Goal: Information Seeking & Learning: Learn about a topic

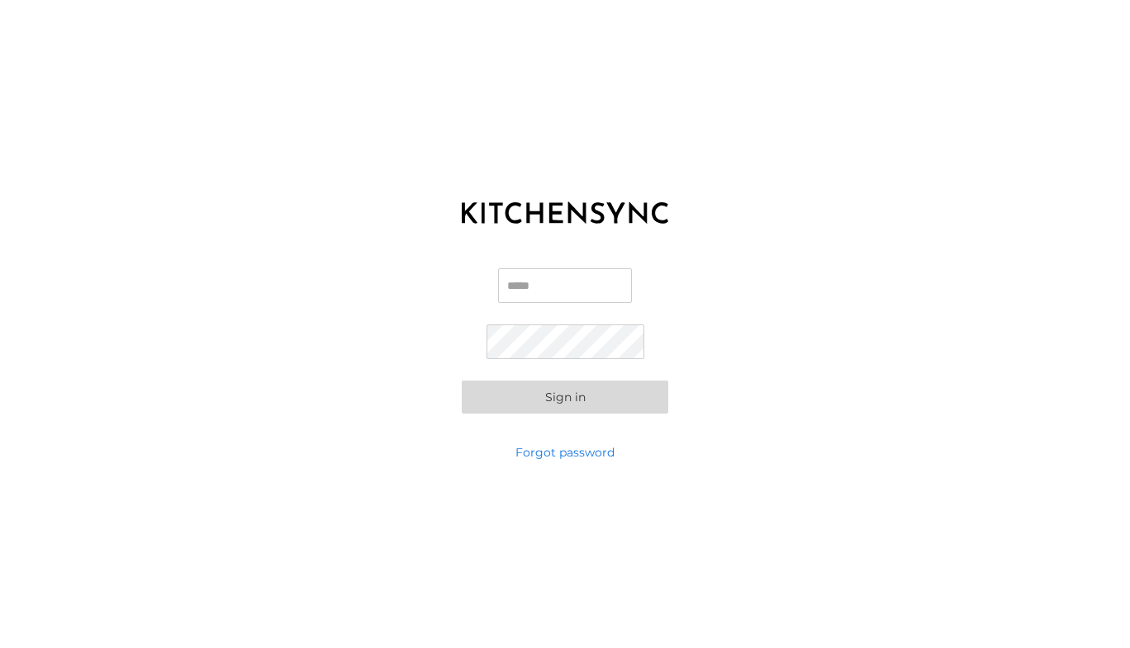
click at [521, 282] on input "Email" at bounding box center [565, 285] width 134 height 35
type input "**********"
click at [462, 381] on button "Sign in" at bounding box center [565, 397] width 206 height 33
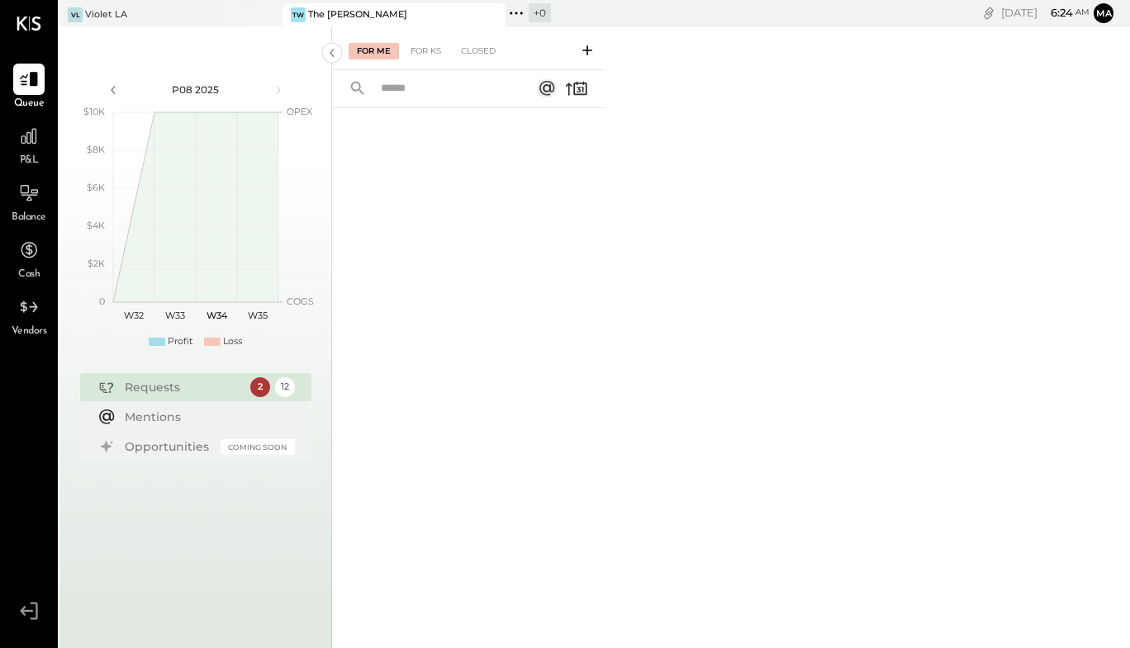
click at [32, 154] on span "P&L" at bounding box center [29, 161] width 19 height 15
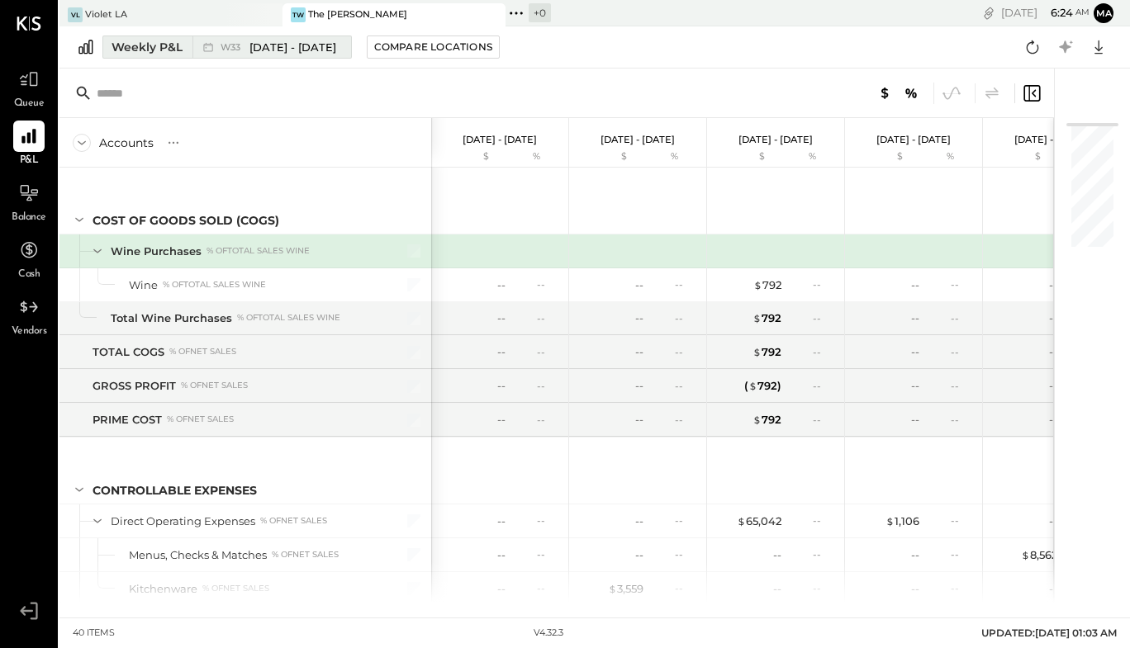
click at [170, 42] on div "Weekly P&L" at bounding box center [146, 47] width 71 height 17
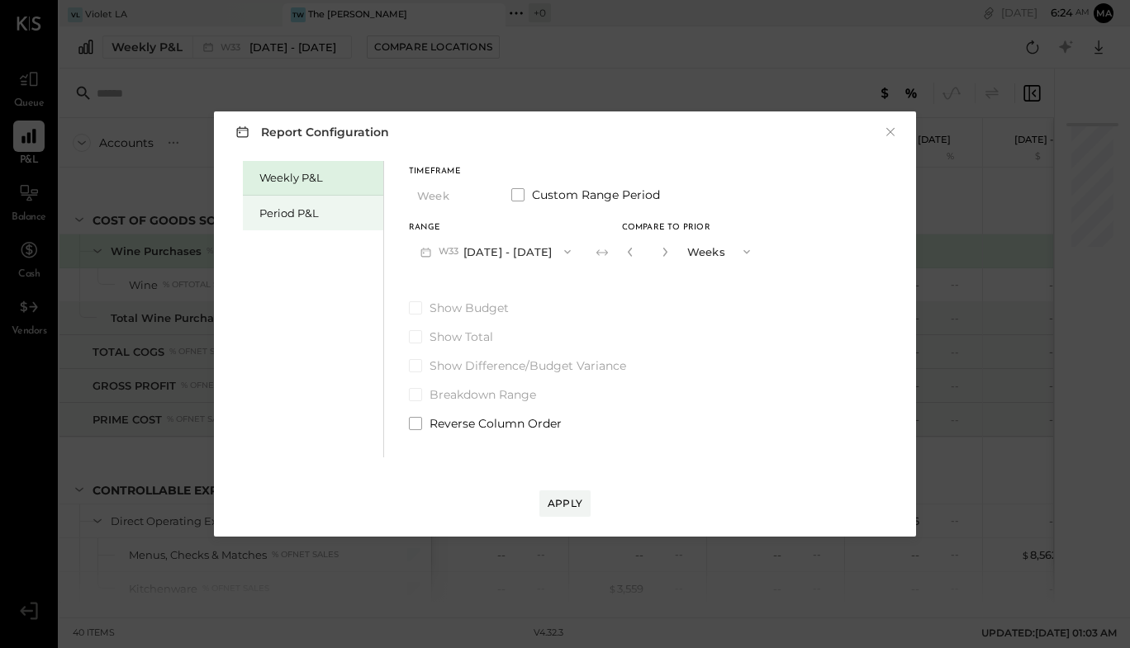
click at [302, 211] on div "Period P&L" at bounding box center [317, 214] width 116 height 16
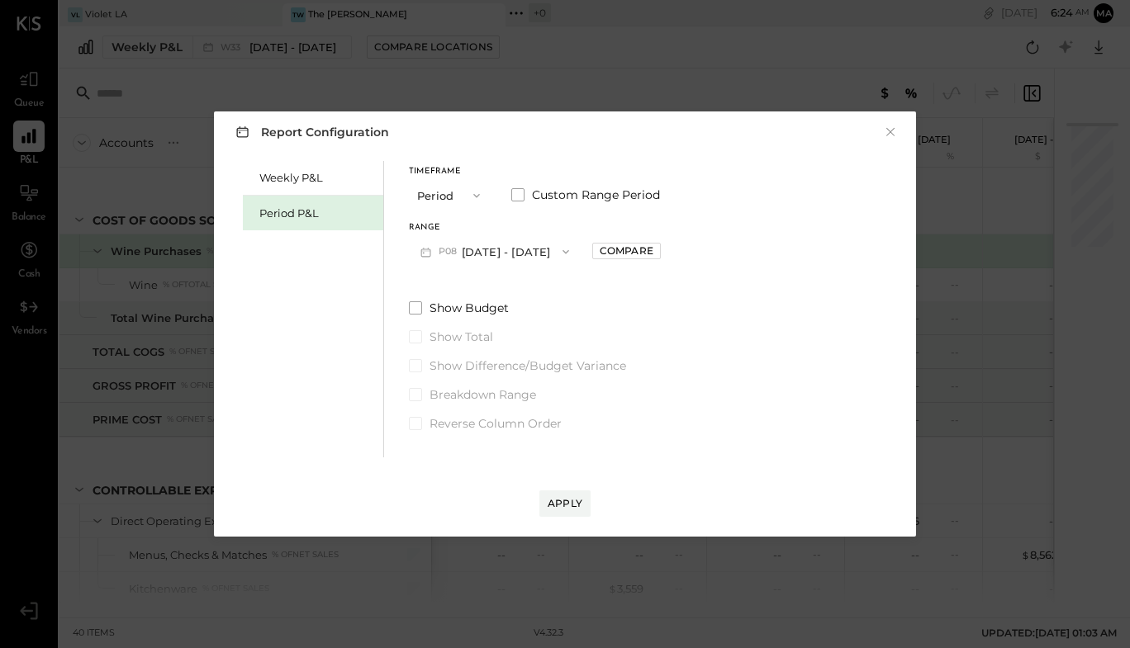
click at [562, 249] on icon "button" at bounding box center [565, 251] width 13 height 13
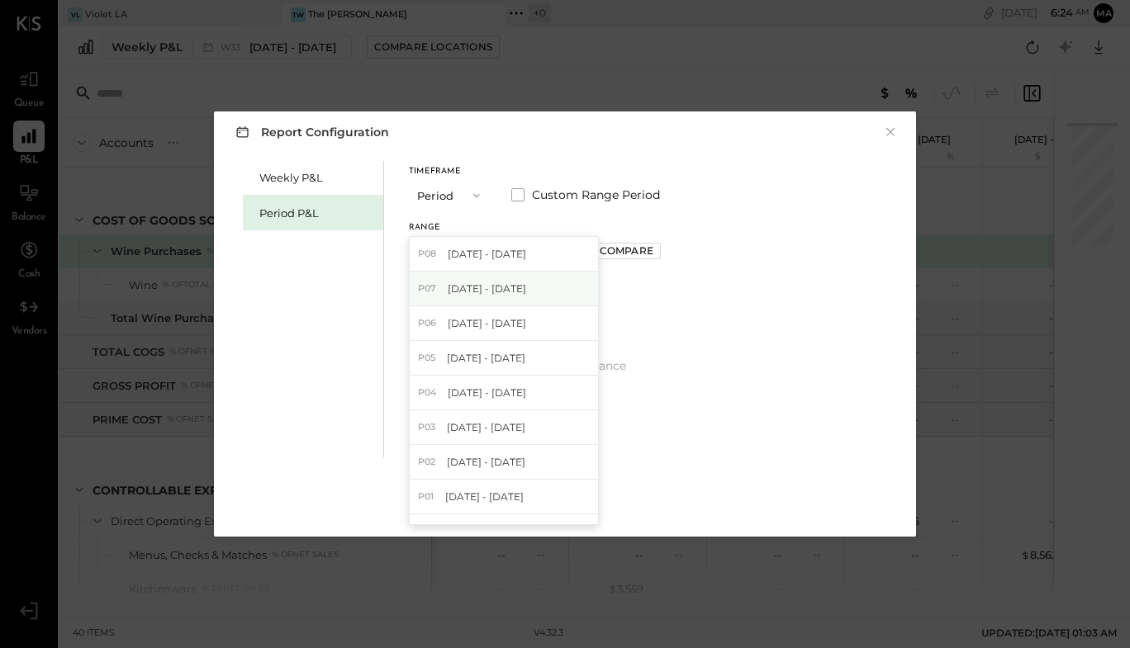
click at [549, 286] on div "P07 [DATE] - [DATE]" at bounding box center [504, 289] width 188 height 35
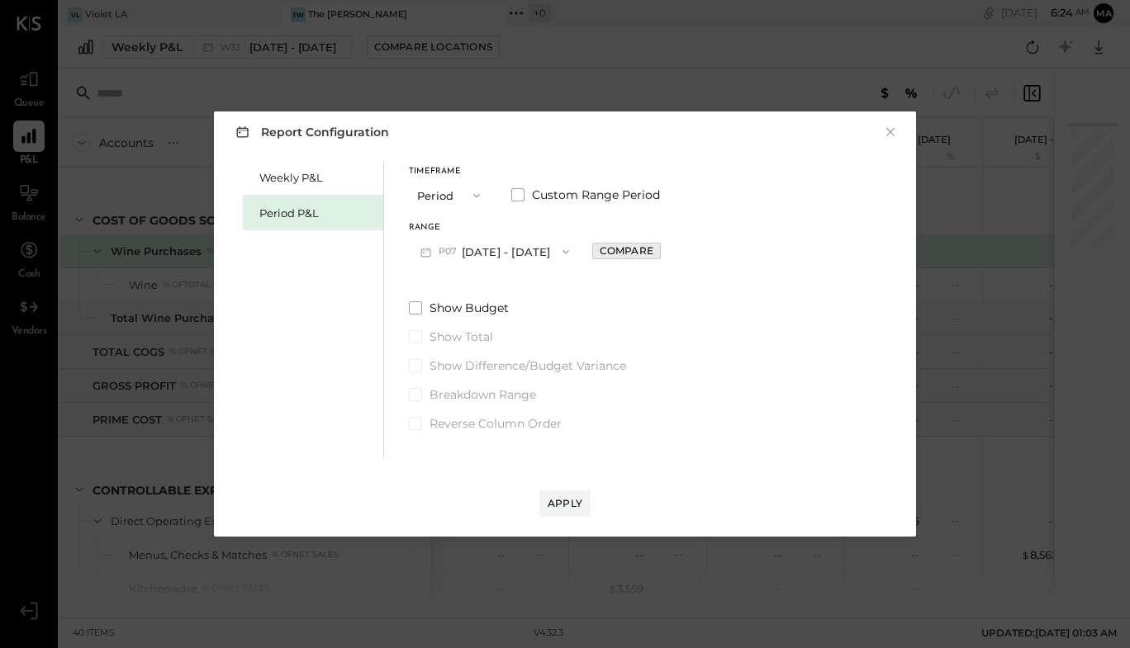
click at [653, 245] on div "Compare" at bounding box center [627, 251] width 54 height 14
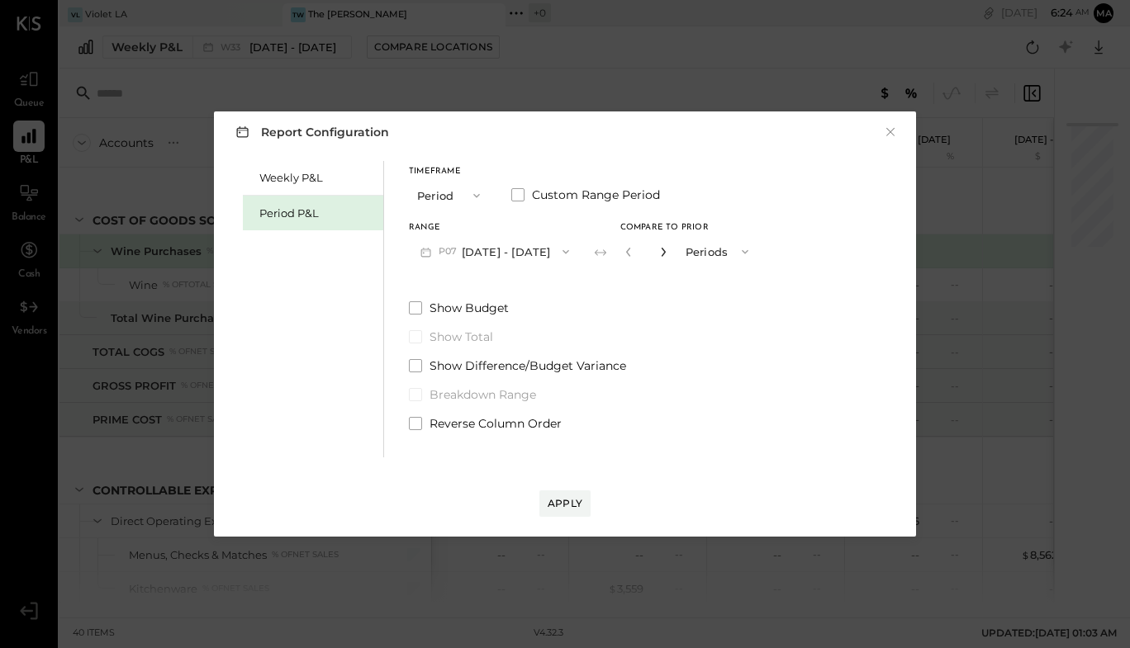
click at [668, 251] on icon "button" at bounding box center [663, 252] width 10 height 10
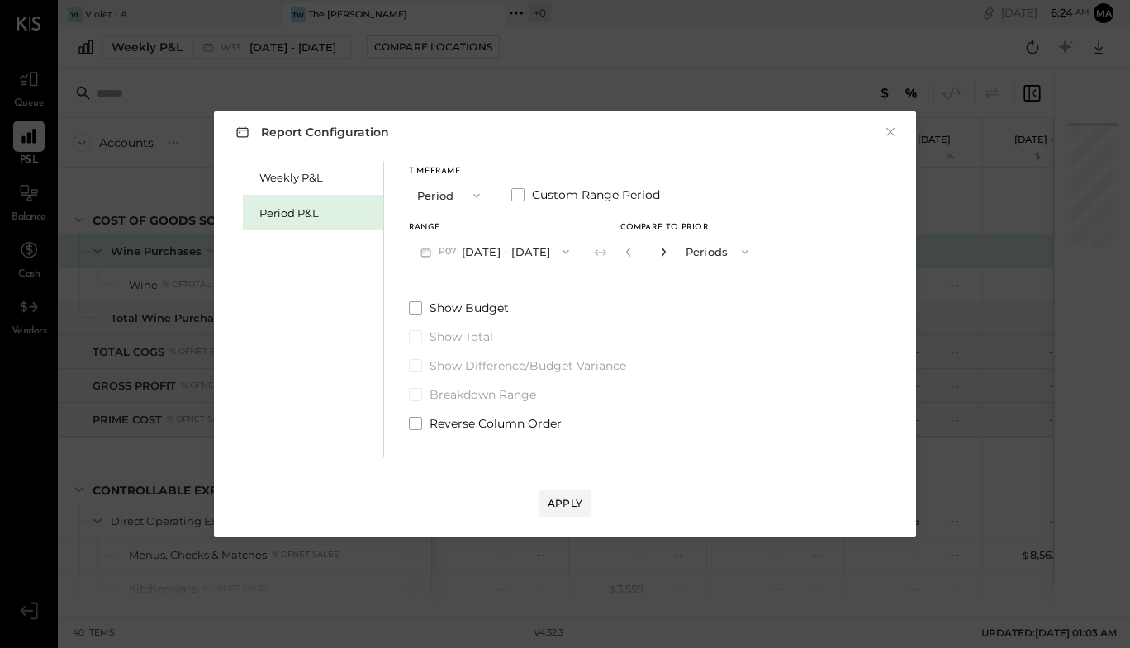
type input "*"
click at [573, 496] on button "Apply" at bounding box center [564, 504] width 51 height 26
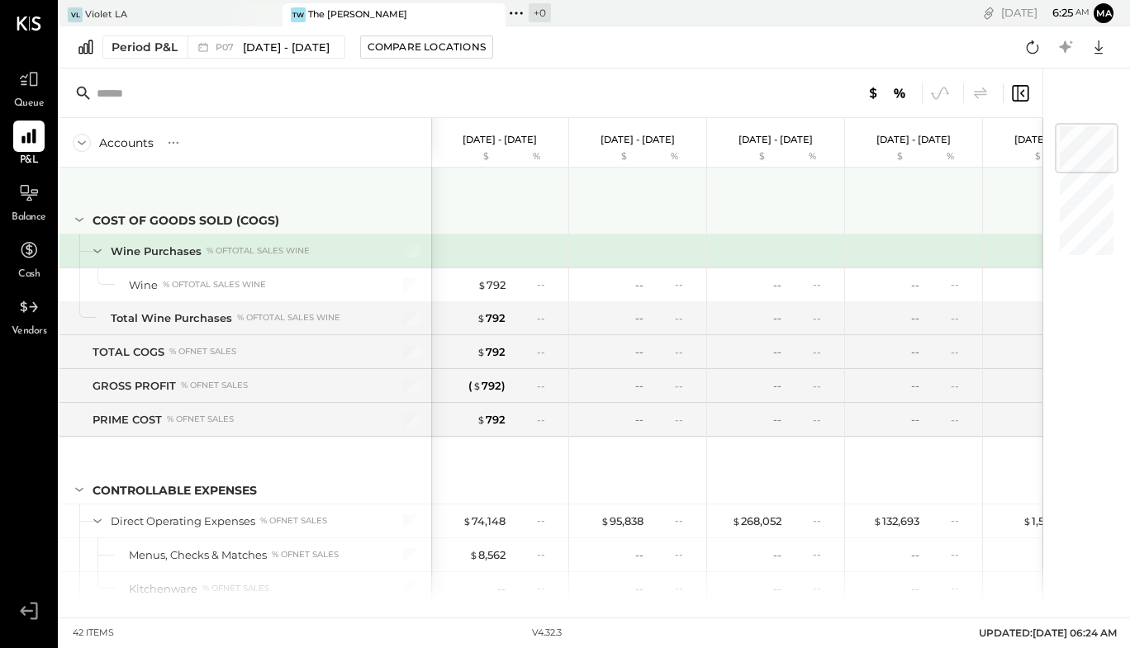
click at [79, 223] on icon at bounding box center [79, 220] width 18 height 18
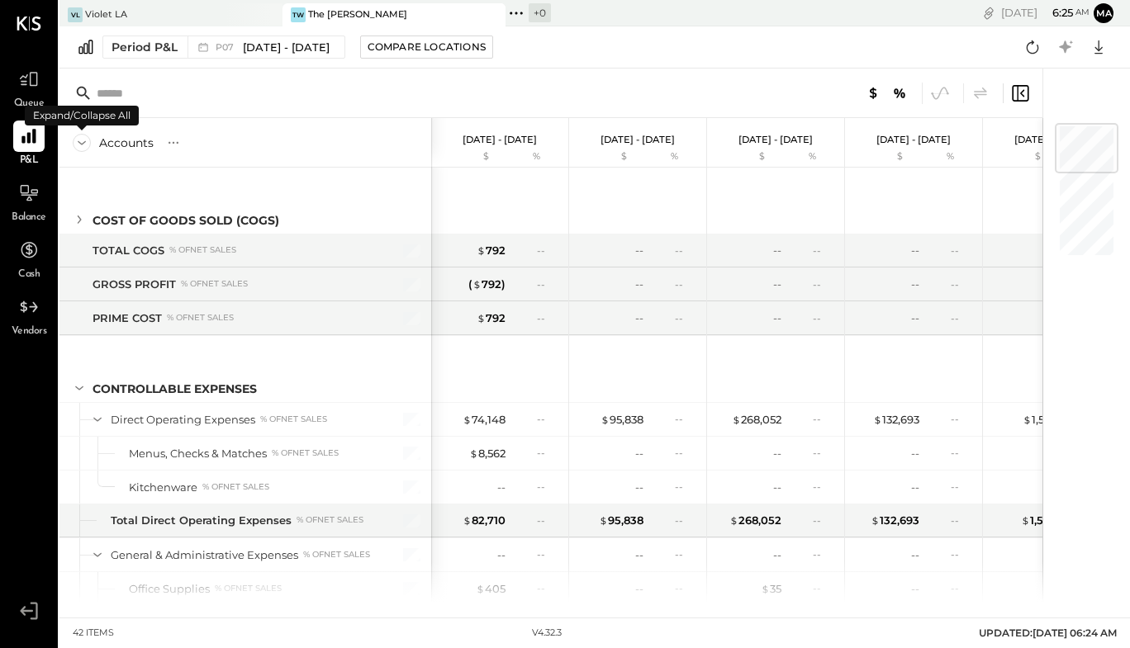
click at [82, 147] on icon at bounding box center [82, 143] width 18 height 18
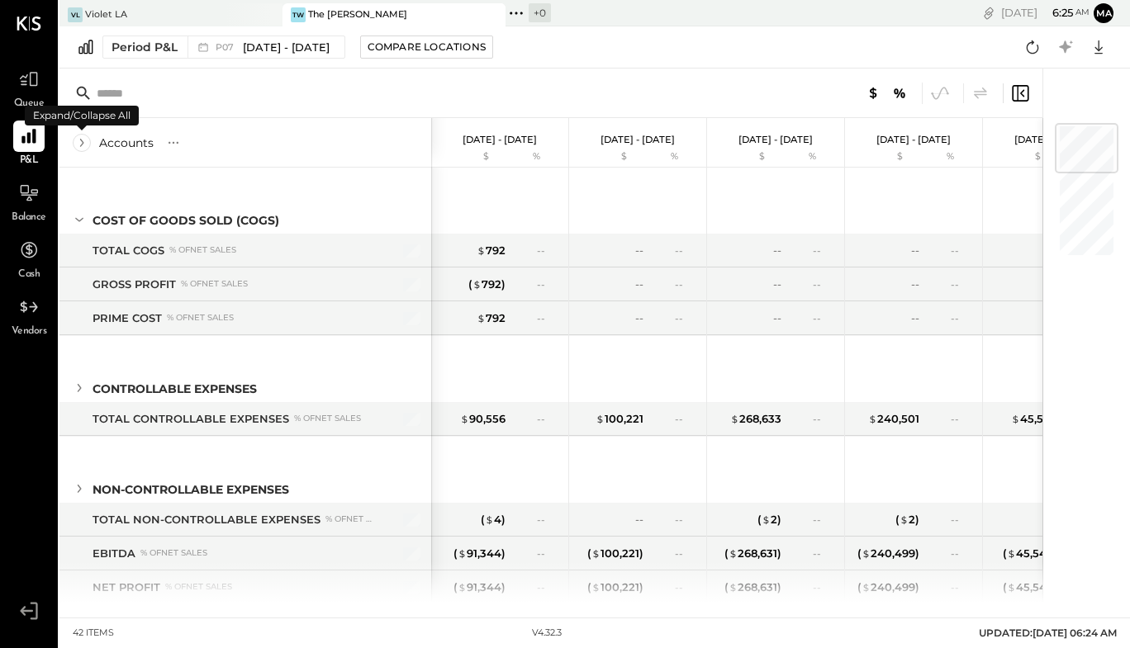
click at [82, 145] on icon at bounding box center [82, 143] width 18 height 18
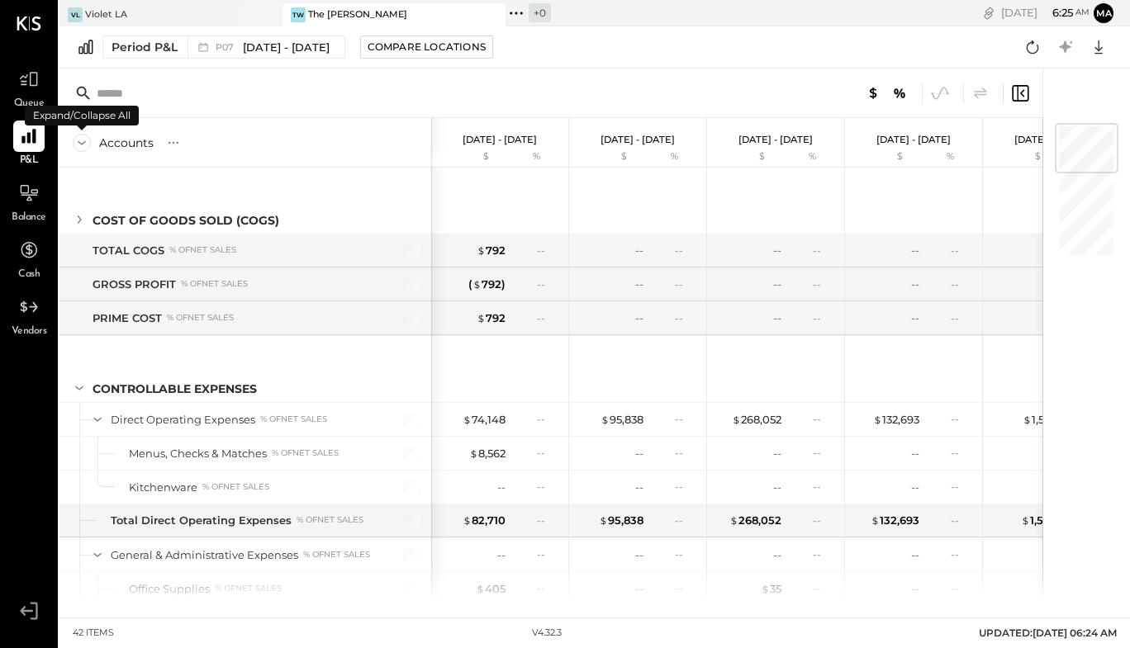
click at [83, 142] on icon at bounding box center [82, 143] width 18 height 18
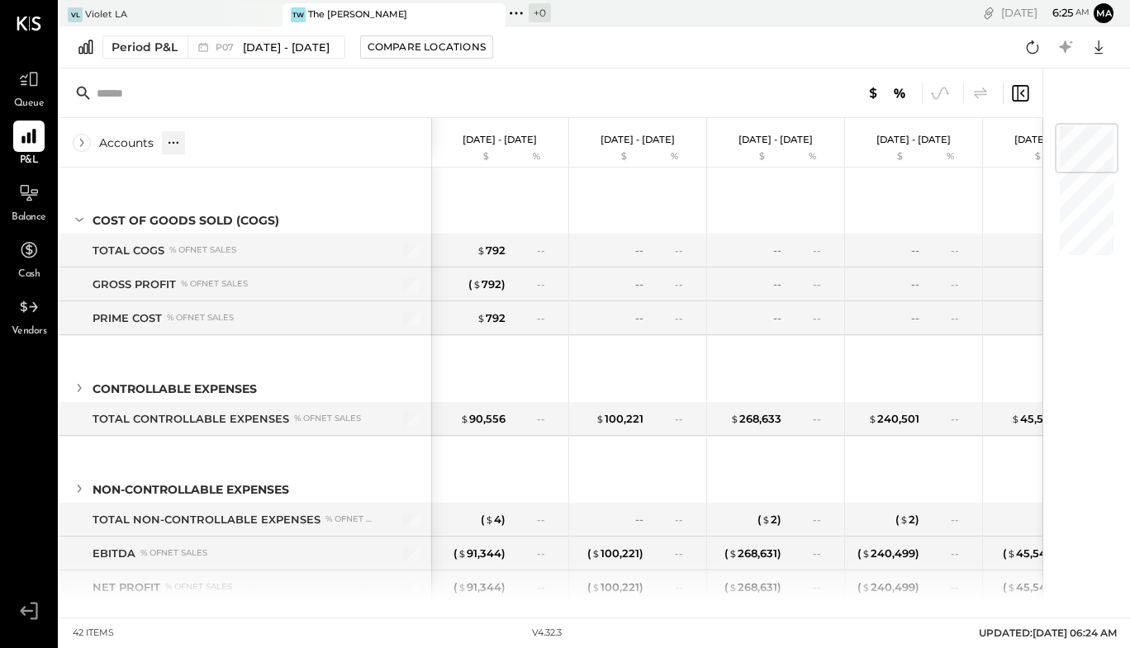
click at [176, 141] on icon at bounding box center [173, 143] width 17 height 17
click at [81, 137] on icon at bounding box center [82, 143] width 18 height 18
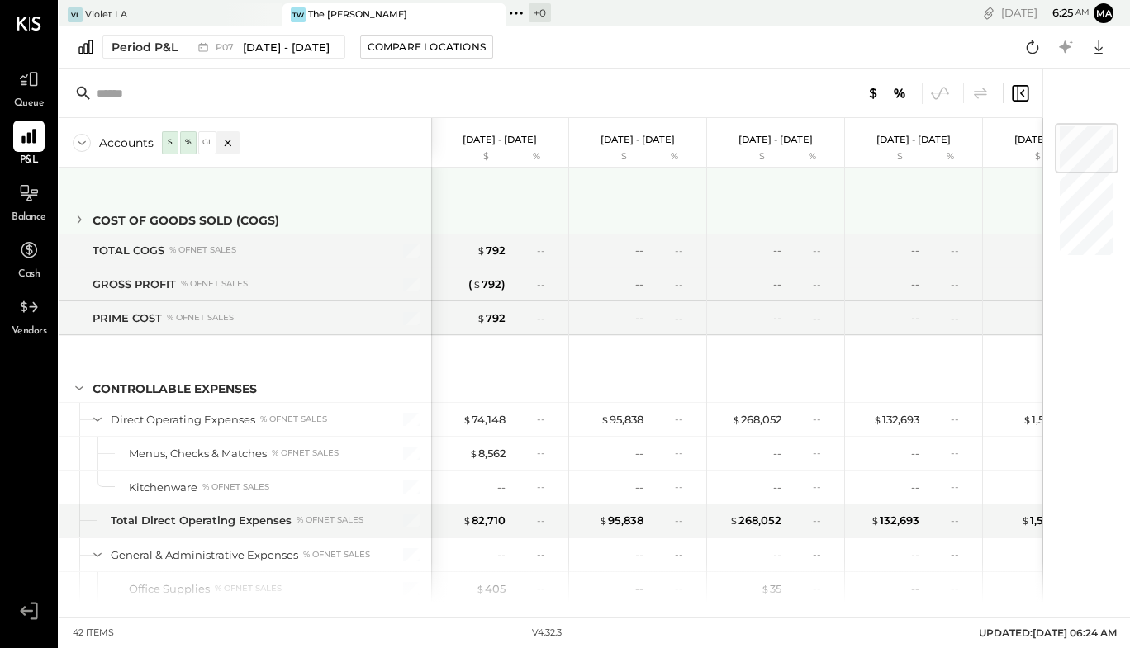
click at [77, 218] on icon at bounding box center [79, 220] width 18 height 18
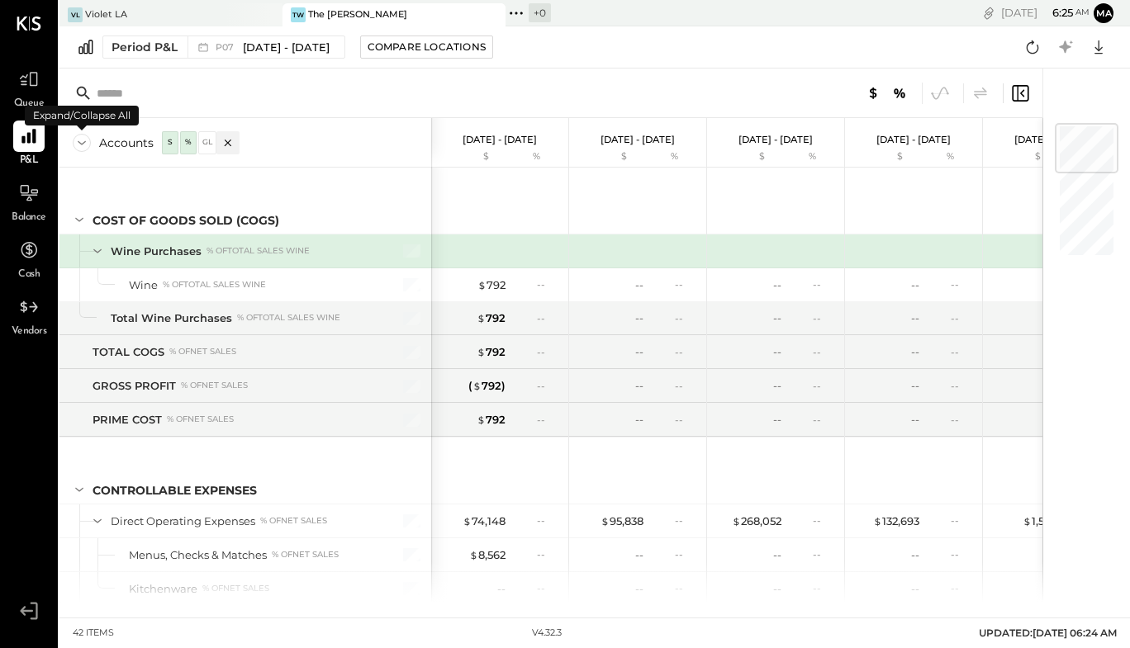
click at [82, 140] on icon at bounding box center [82, 143] width 18 height 18
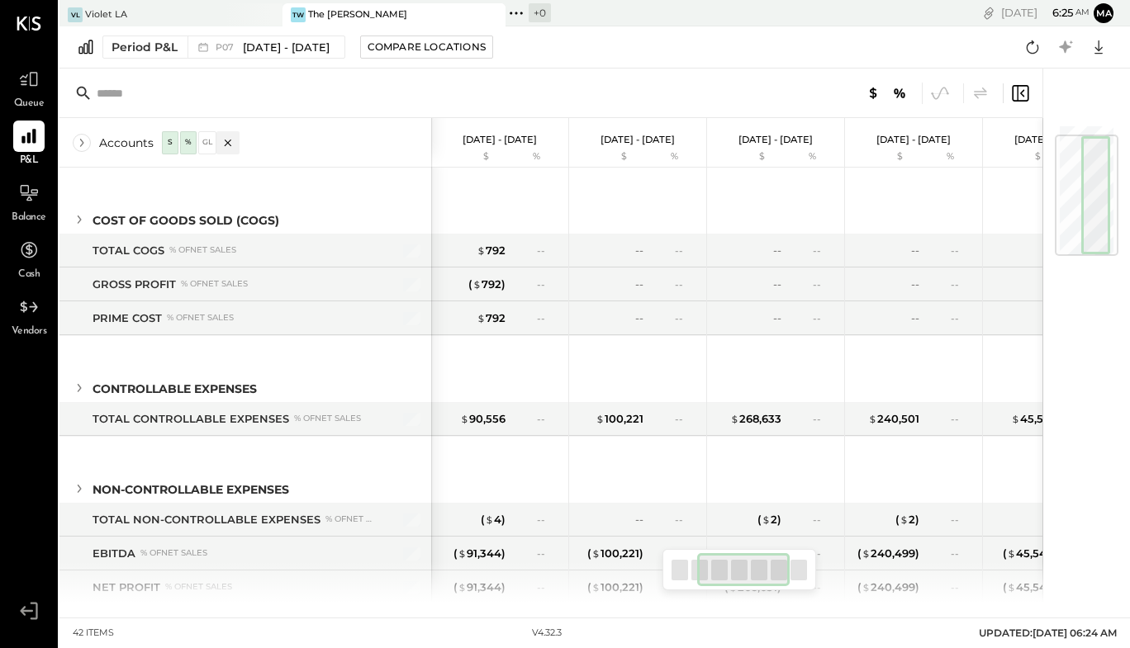
scroll to position [43, 0]
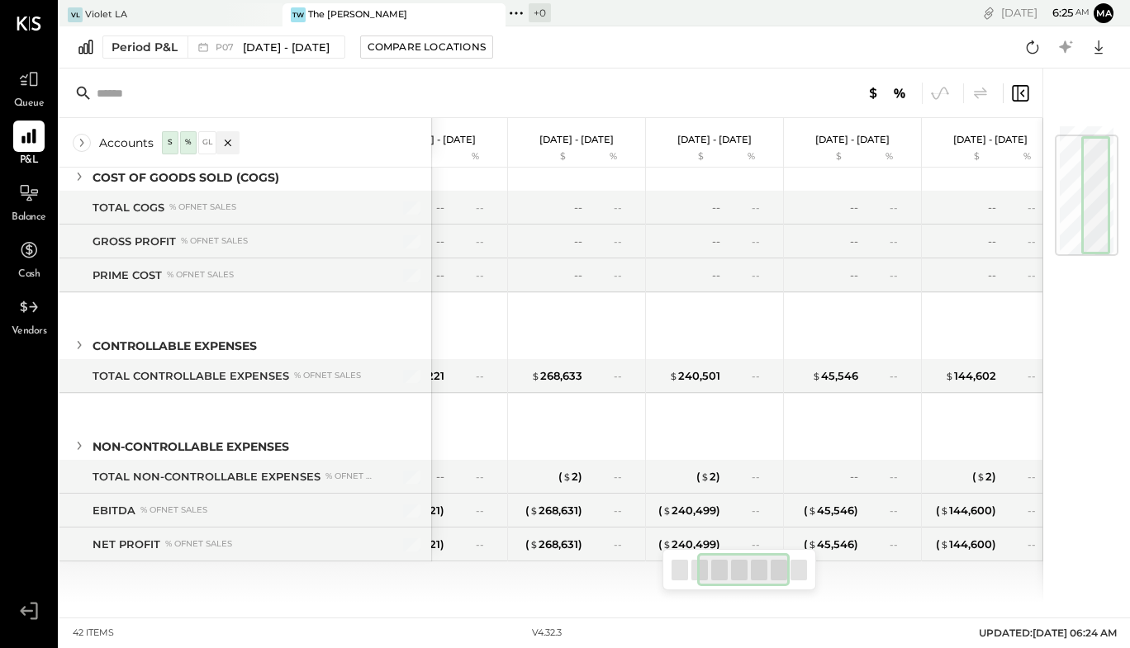
click at [202, 0] on div "VL Violet LA TW The [PERSON_NAME] + 0 Pinned Locations ( 2 ) Violet LA The [PER…" at bounding box center [361, 13] width 605 height 26
click at [193, 7] on div "VL Violet LA" at bounding box center [158, 14] width 198 height 15
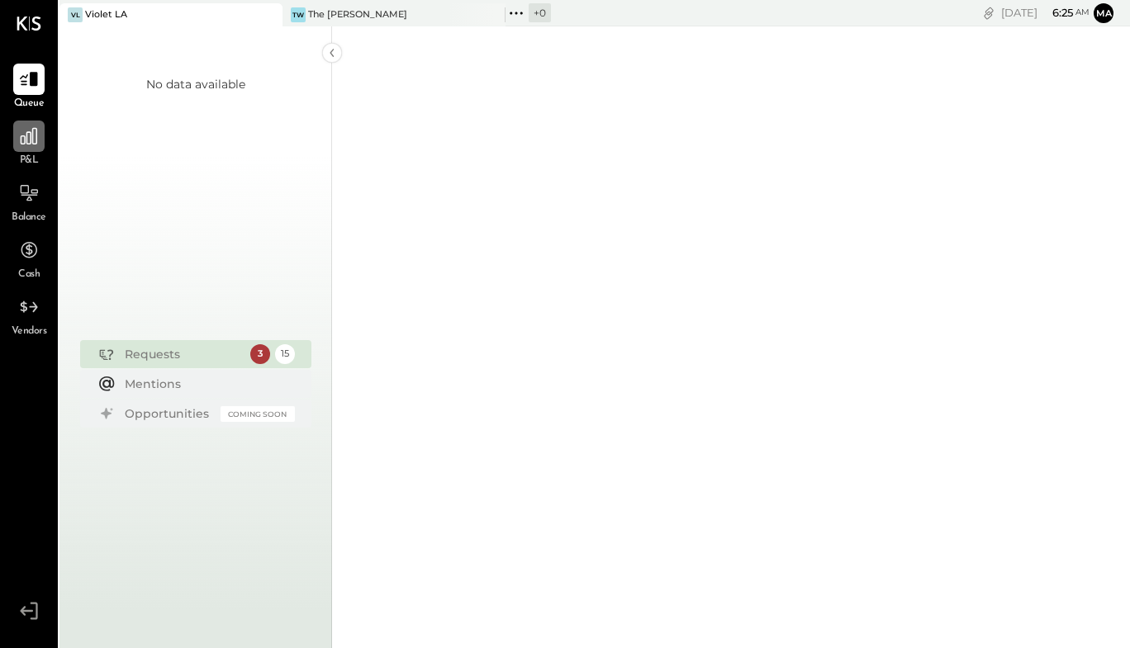
click at [33, 128] on icon at bounding box center [29, 136] width 17 height 17
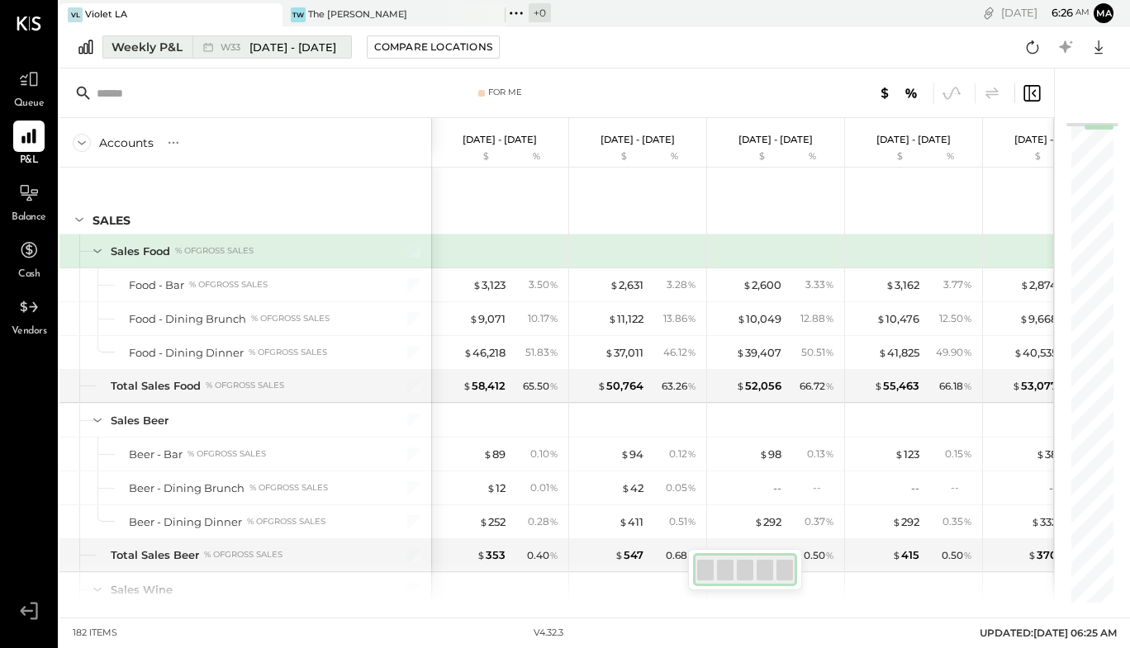
click at [185, 48] on button "Weekly P&L W33 [DATE] - [DATE]" at bounding box center [226, 47] width 249 height 23
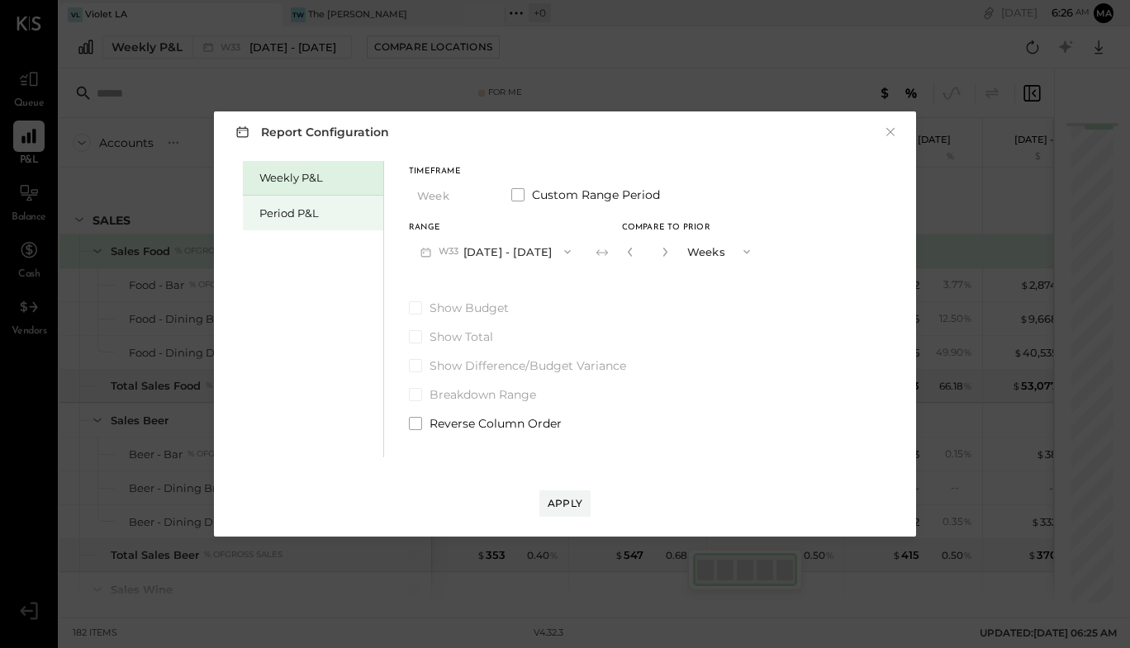
click at [284, 210] on div "Period P&L" at bounding box center [317, 214] width 116 height 16
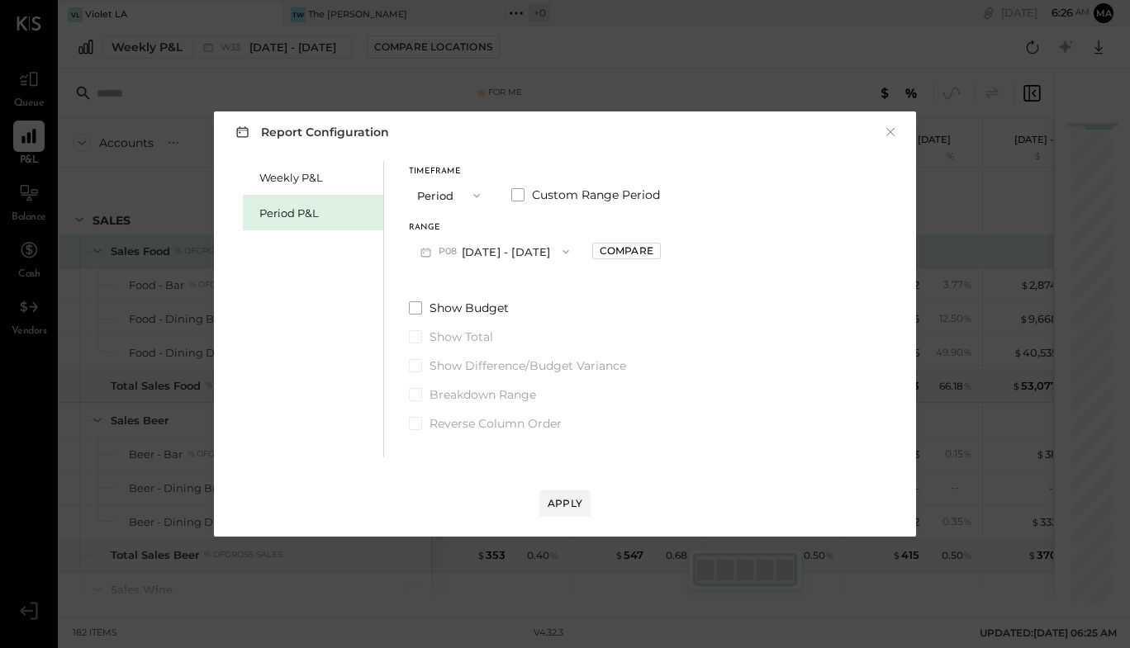
click at [553, 252] on span "button" at bounding box center [561, 251] width 21 height 13
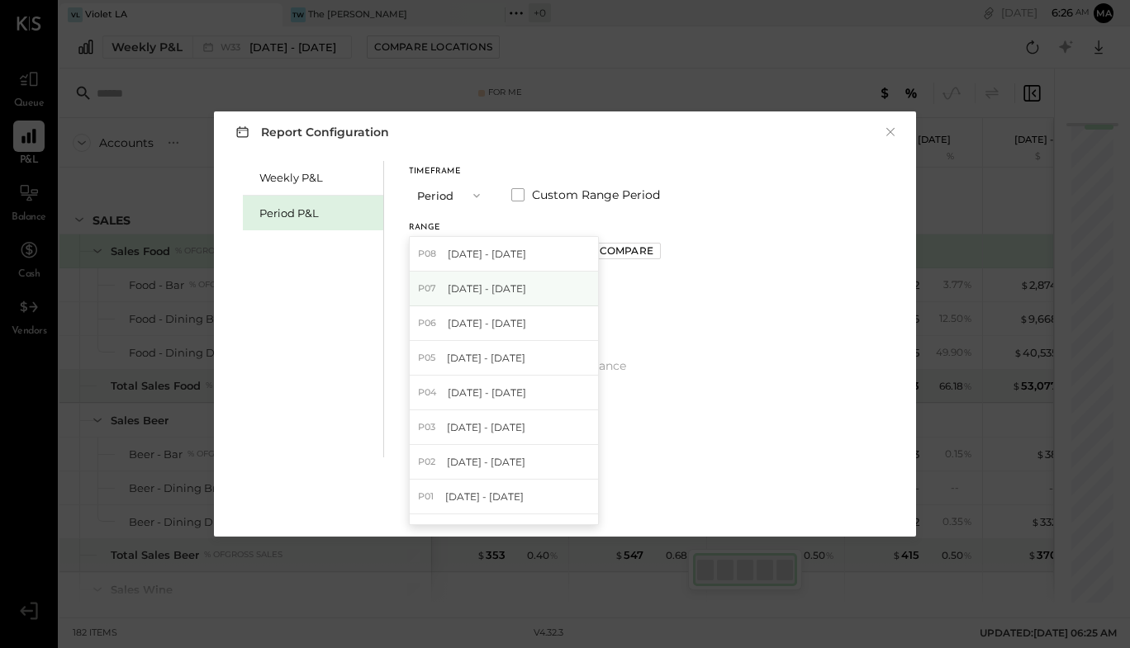
click at [526, 282] on span "[DATE] - [DATE]" at bounding box center [487, 289] width 78 height 14
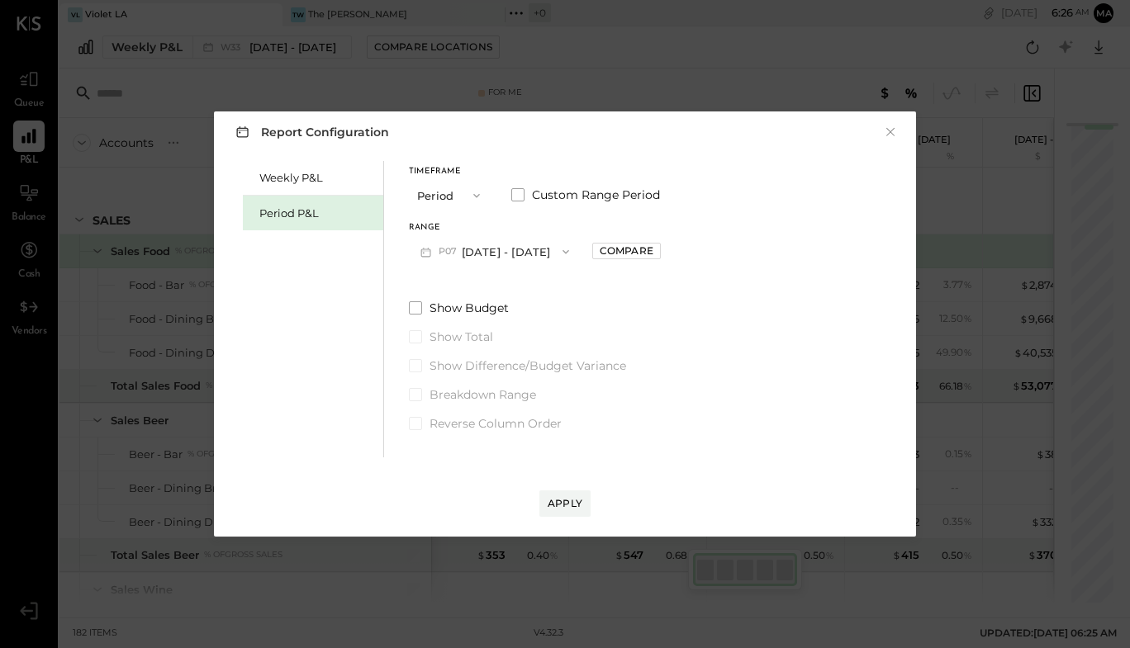
click at [572, 249] on icon "button" at bounding box center [565, 251] width 13 height 13
click at [633, 246] on div "Compare" at bounding box center [627, 251] width 54 height 14
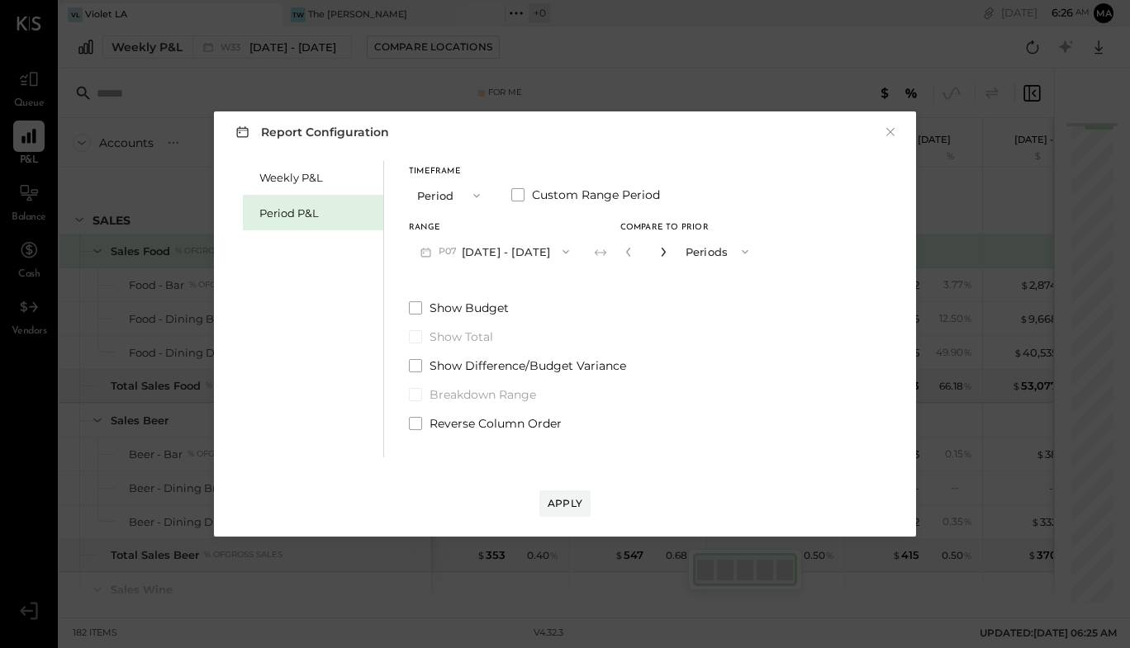
click at [668, 252] on icon "button" at bounding box center [663, 252] width 10 height 10
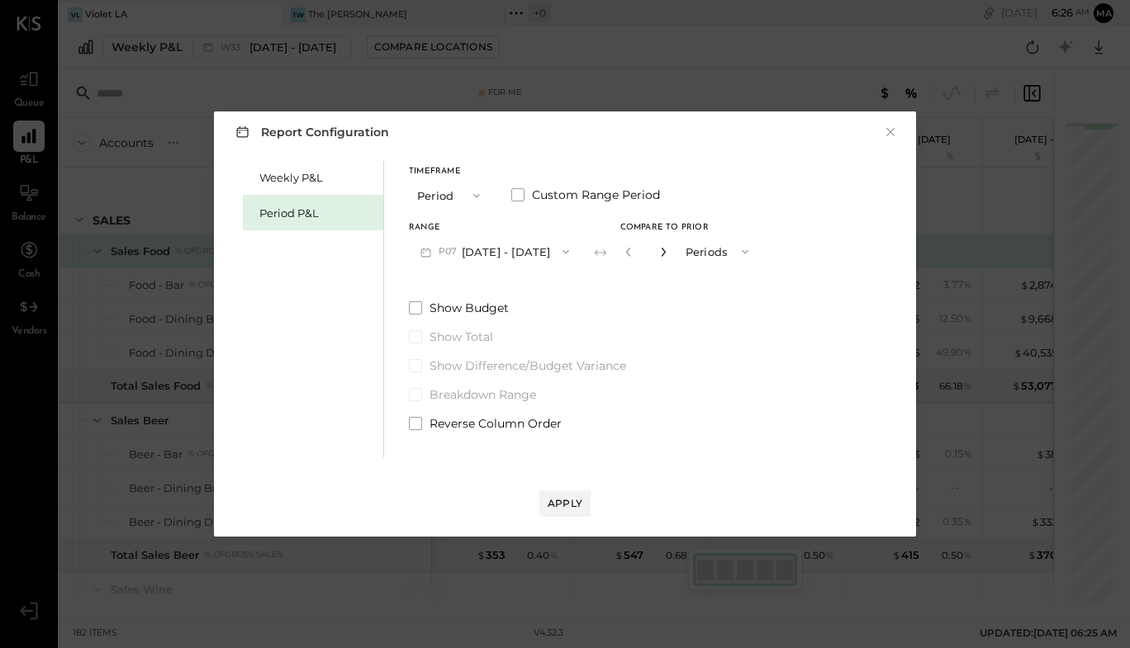
type input "*"
click at [557, 498] on div "Apply" at bounding box center [565, 503] width 35 height 14
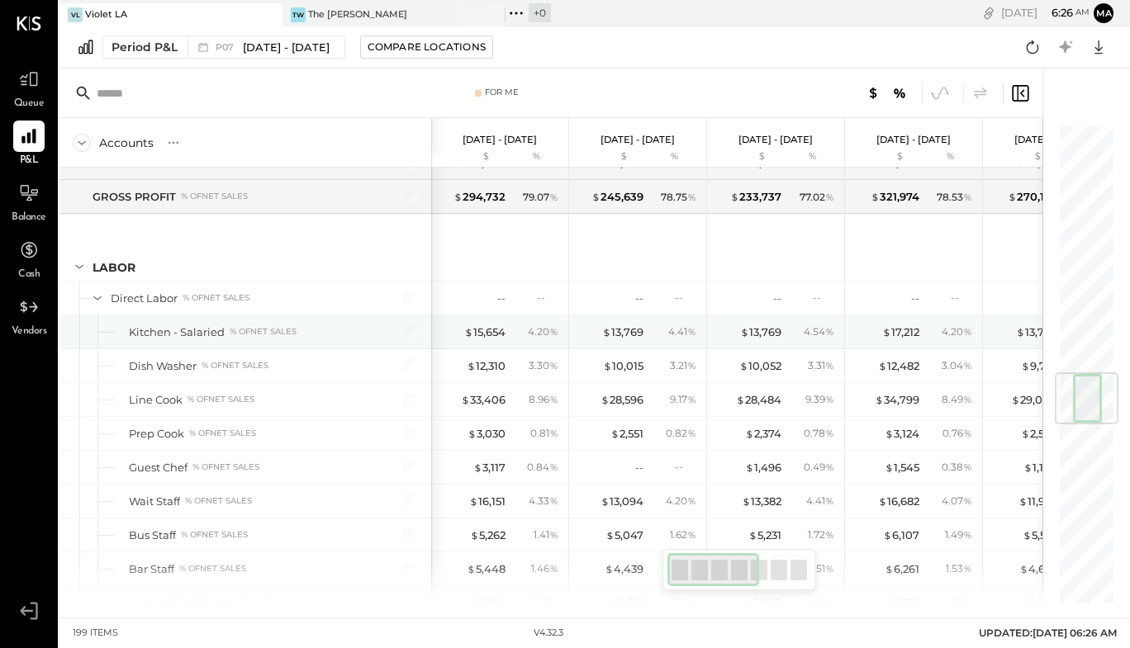
scroll to position [2096, 0]
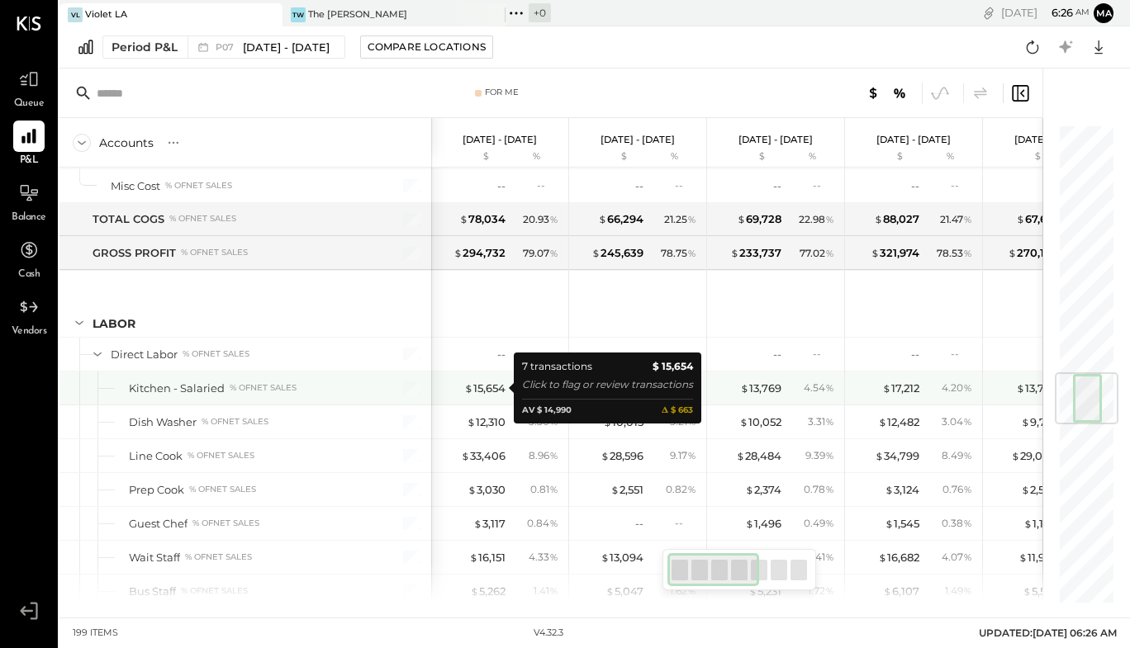
click at [492, 393] on div "$ 15,654" at bounding box center [484, 389] width 41 height 16
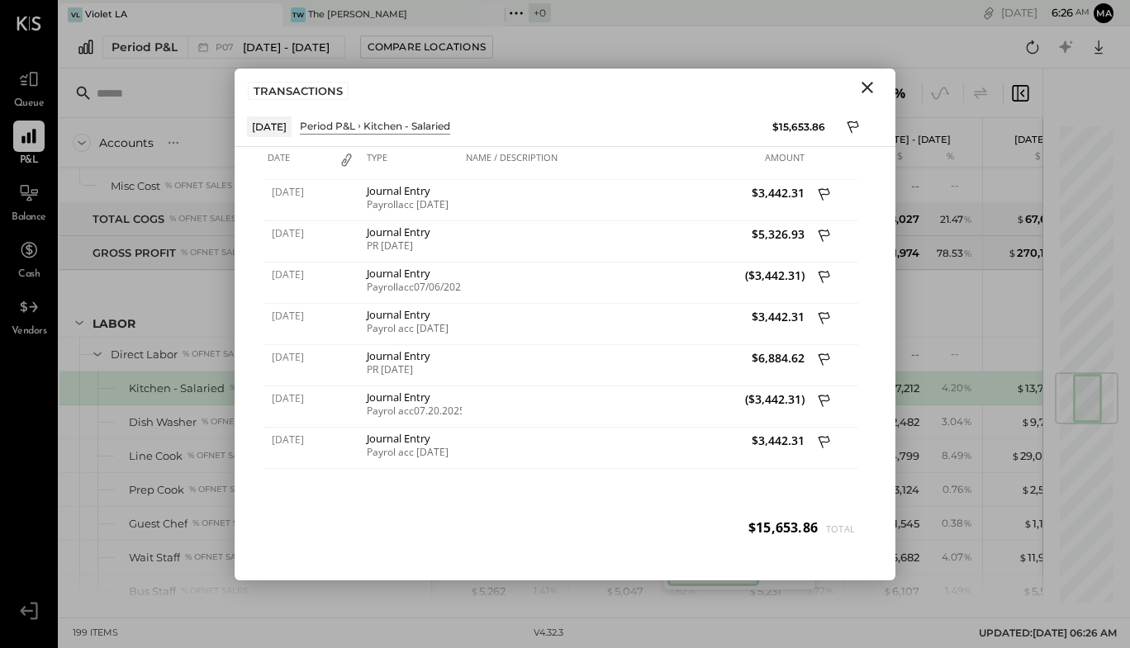
click at [870, 84] on icon "Close" at bounding box center [867, 88] width 12 height 12
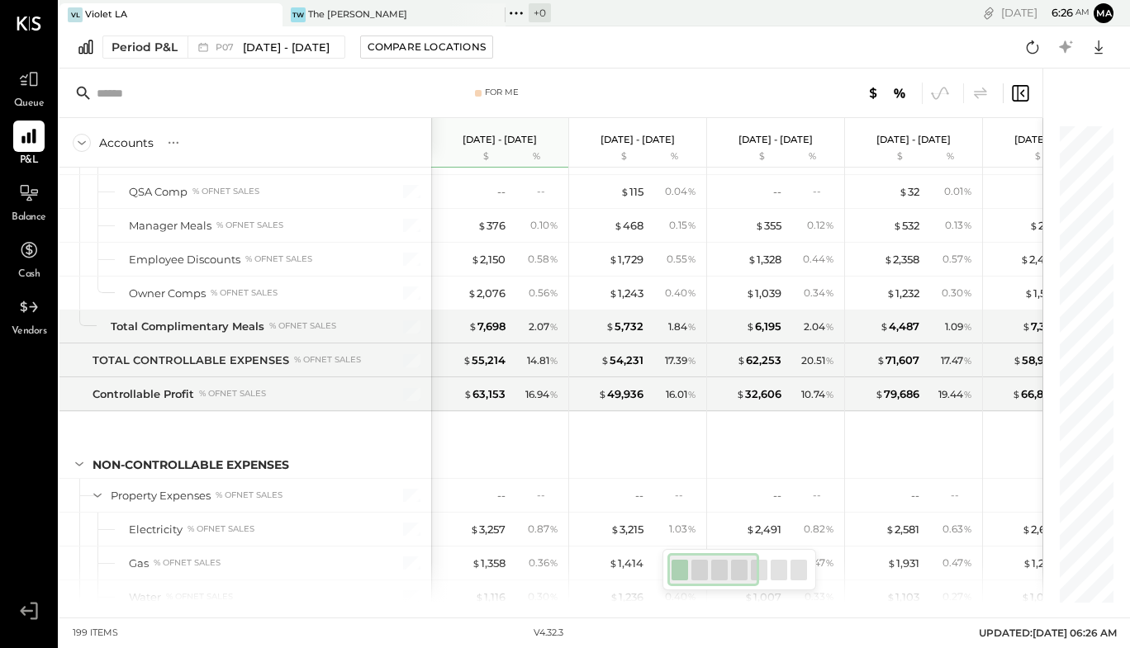
scroll to position [5660, 0]
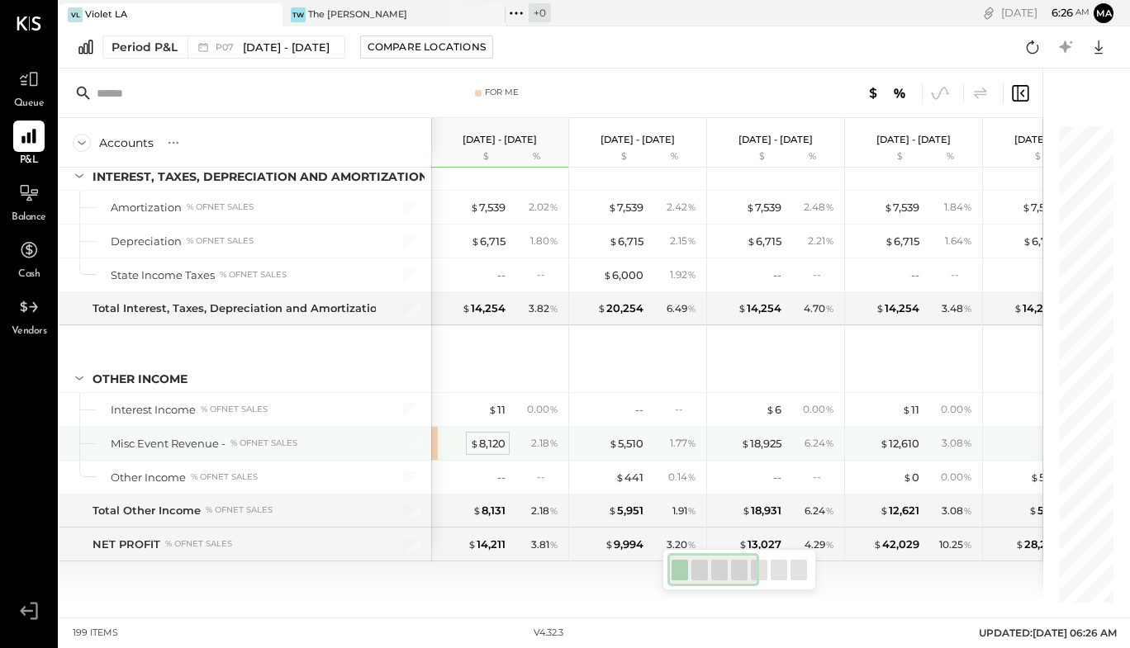
click at [491, 444] on div "$ 8,120" at bounding box center [488, 444] width 36 height 16
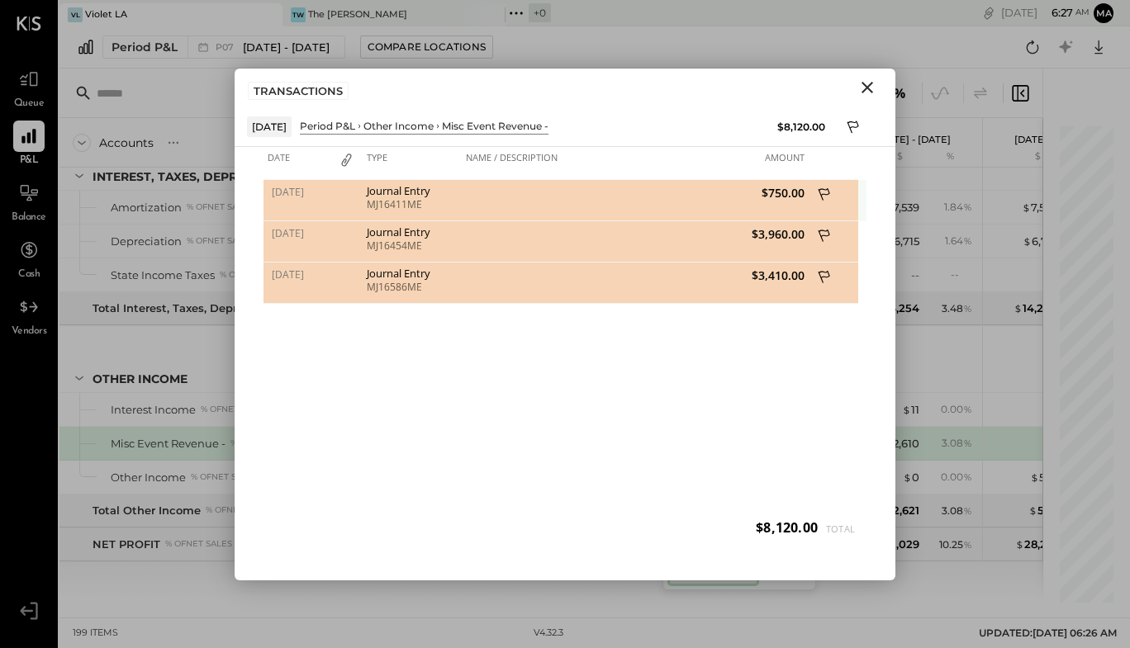
click at [827, 189] on icon at bounding box center [824, 193] width 12 height 12
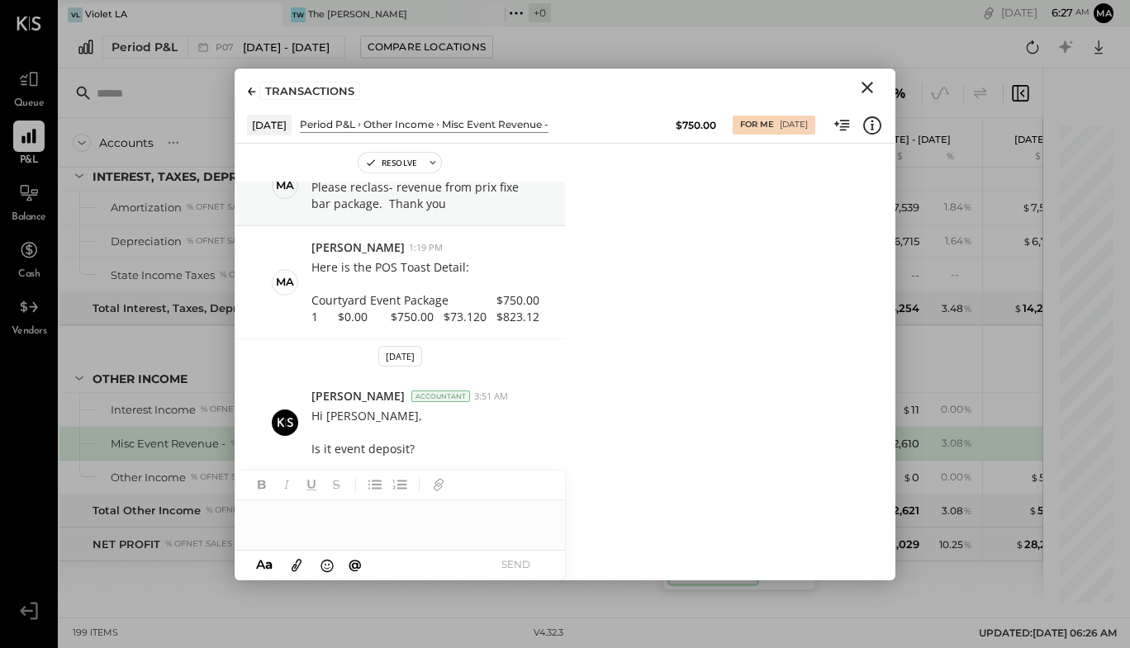
scroll to position [39, 0]
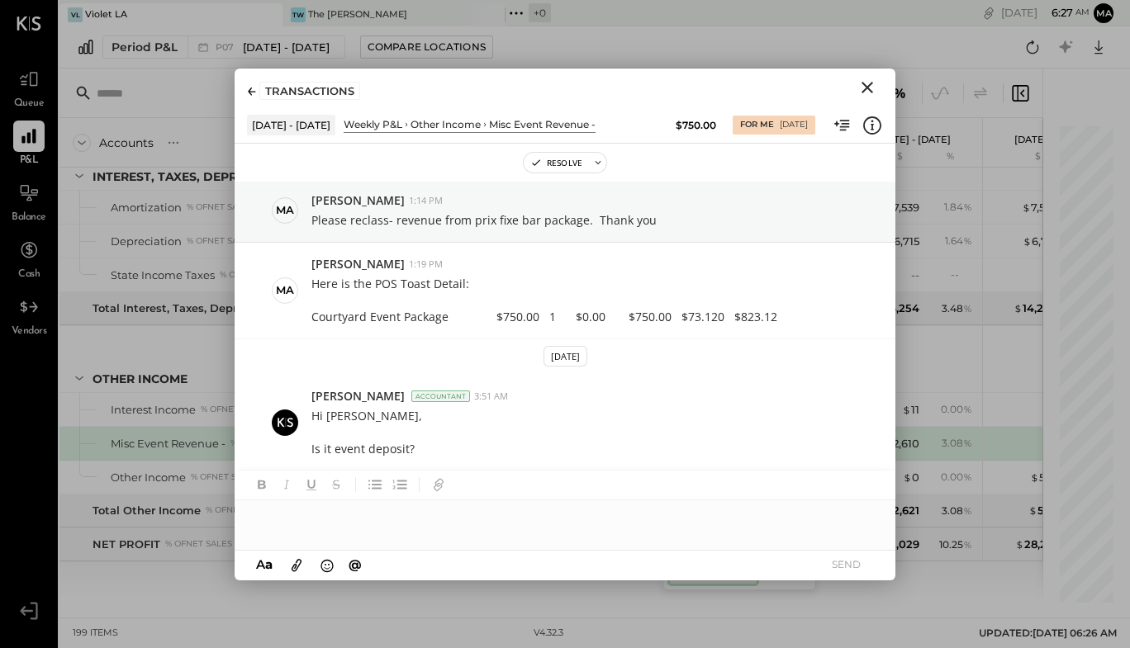
click at [437, 522] on div at bounding box center [565, 516] width 661 height 33
drag, startPoint x: 553, startPoint y: 519, endPoint x: 279, endPoint y: 519, distance: 274.2
click at [279, 519] on div "**********" at bounding box center [565, 525] width 661 height 50
click at [842, 568] on button "SEND" at bounding box center [846, 564] width 66 height 22
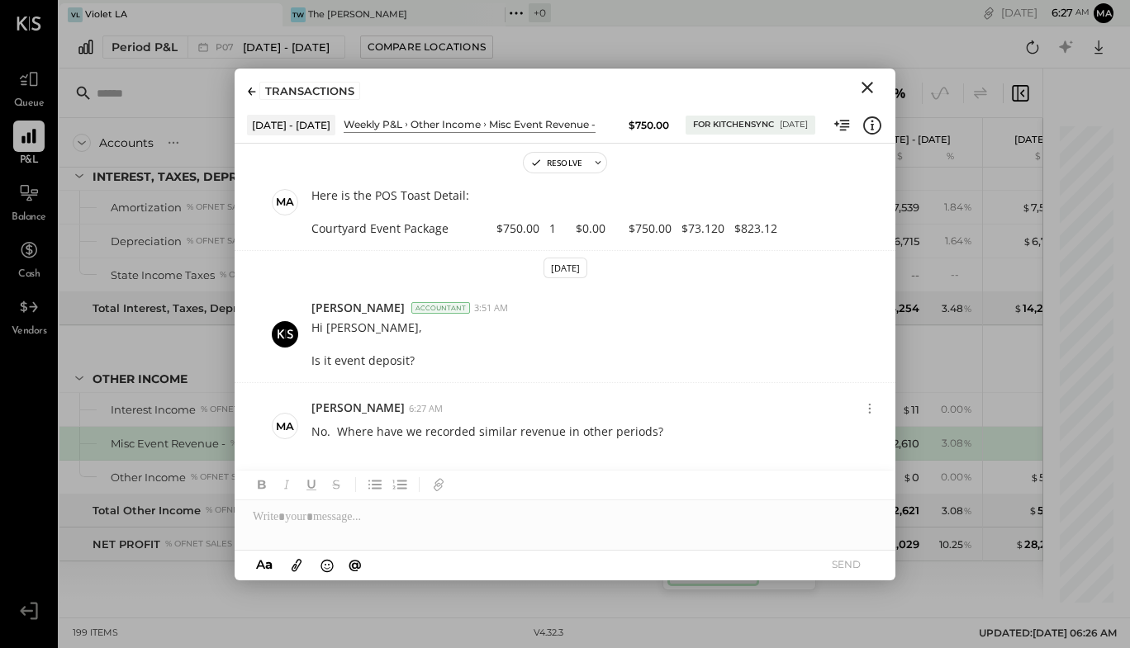
click at [874, 86] on icon "Close" at bounding box center [867, 88] width 20 height 20
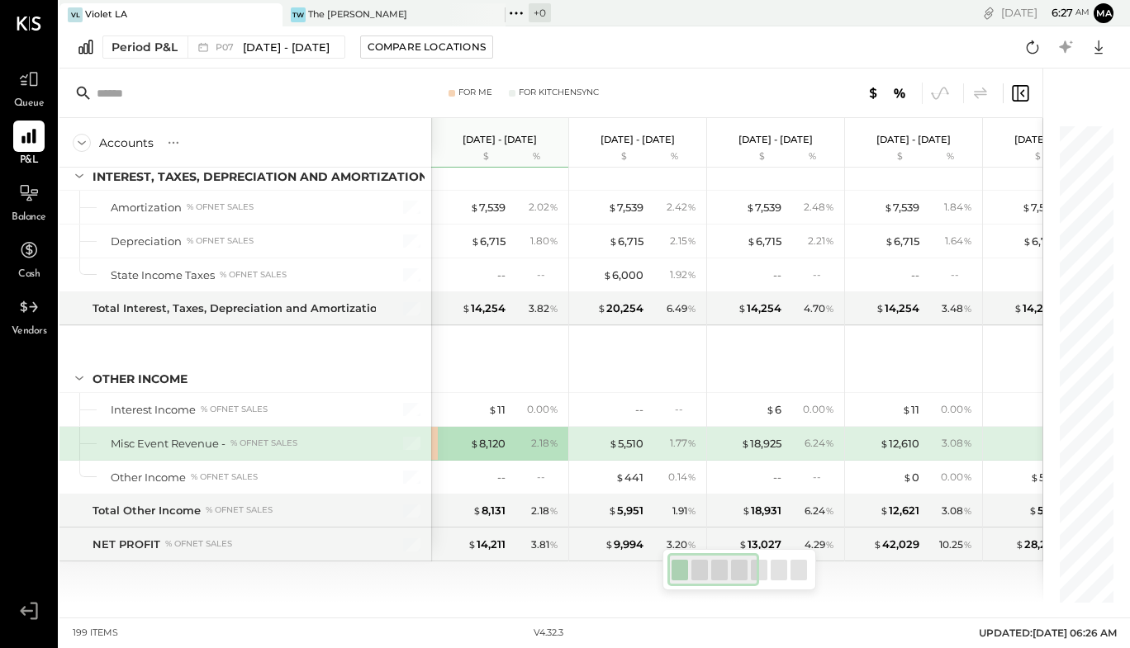
click at [487, 453] on div "$ 8,120 2.18 %" at bounding box center [501, 443] width 124 height 33
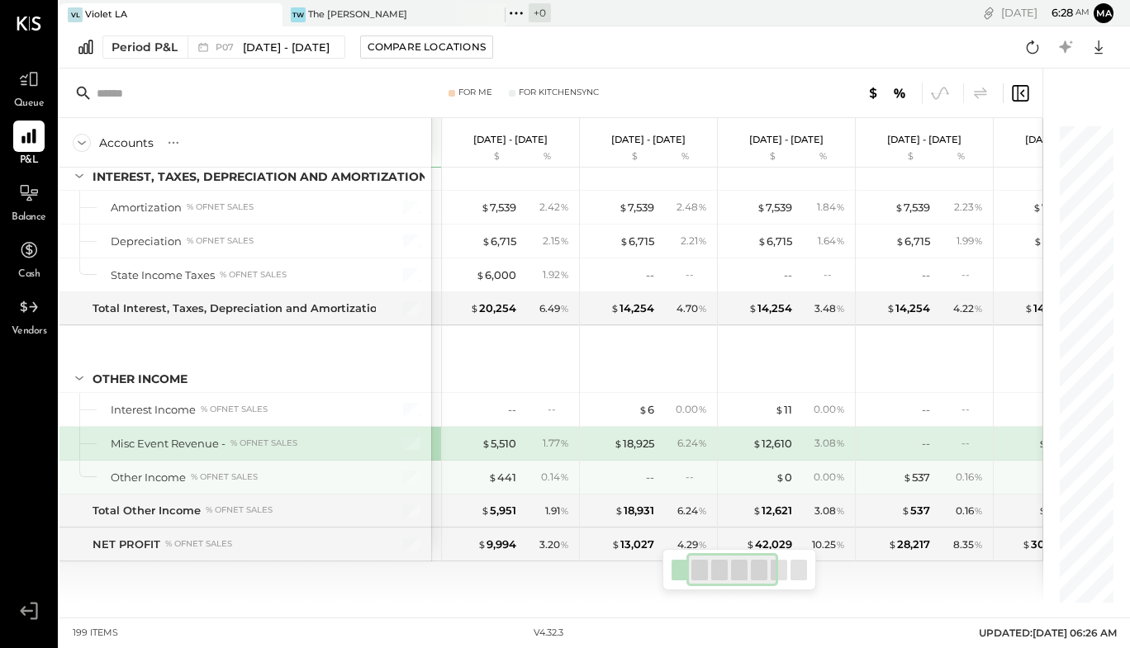
scroll to position [0, 128]
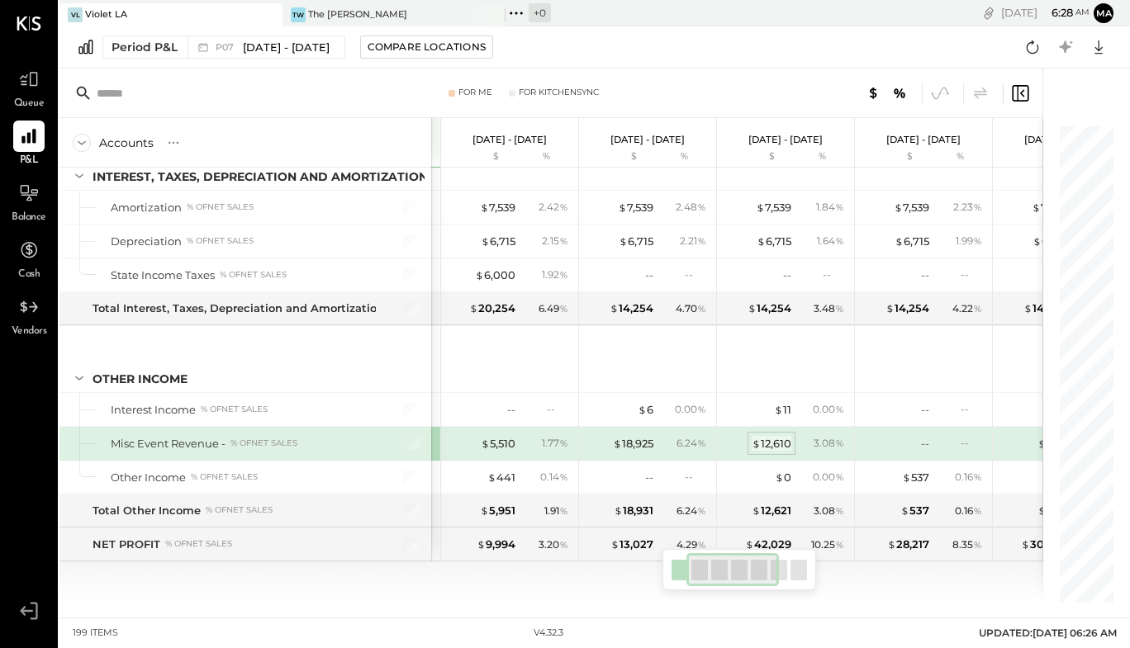
click at [780, 440] on div "$ 12,610" at bounding box center [772, 444] width 40 height 16
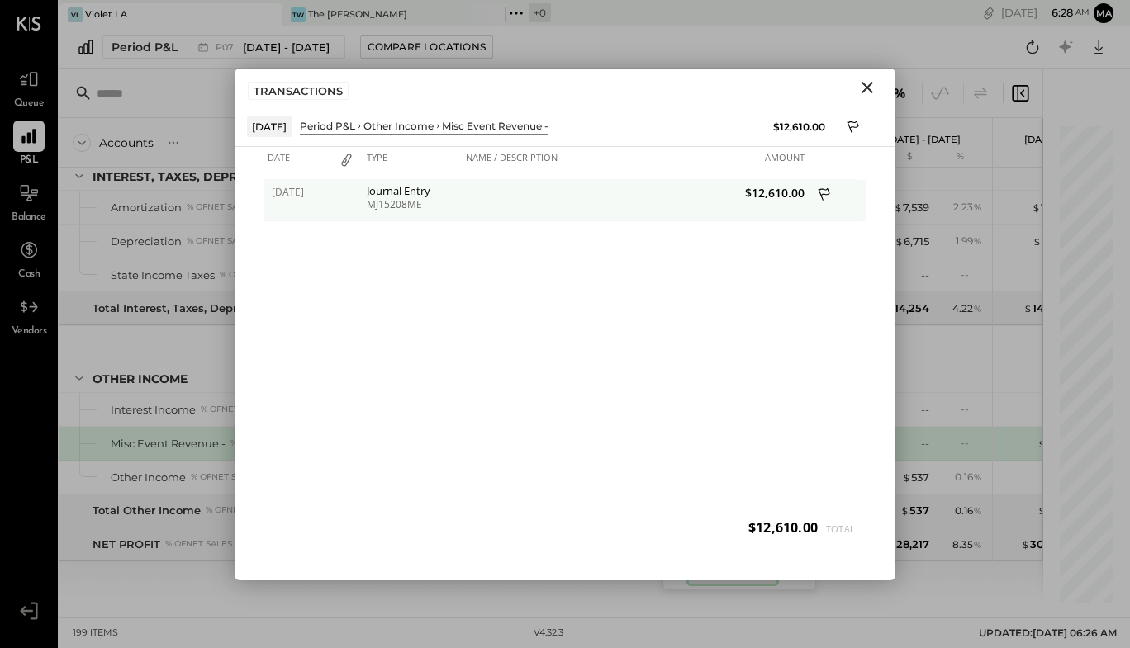
click at [827, 192] on icon at bounding box center [825, 196] width 15 height 21
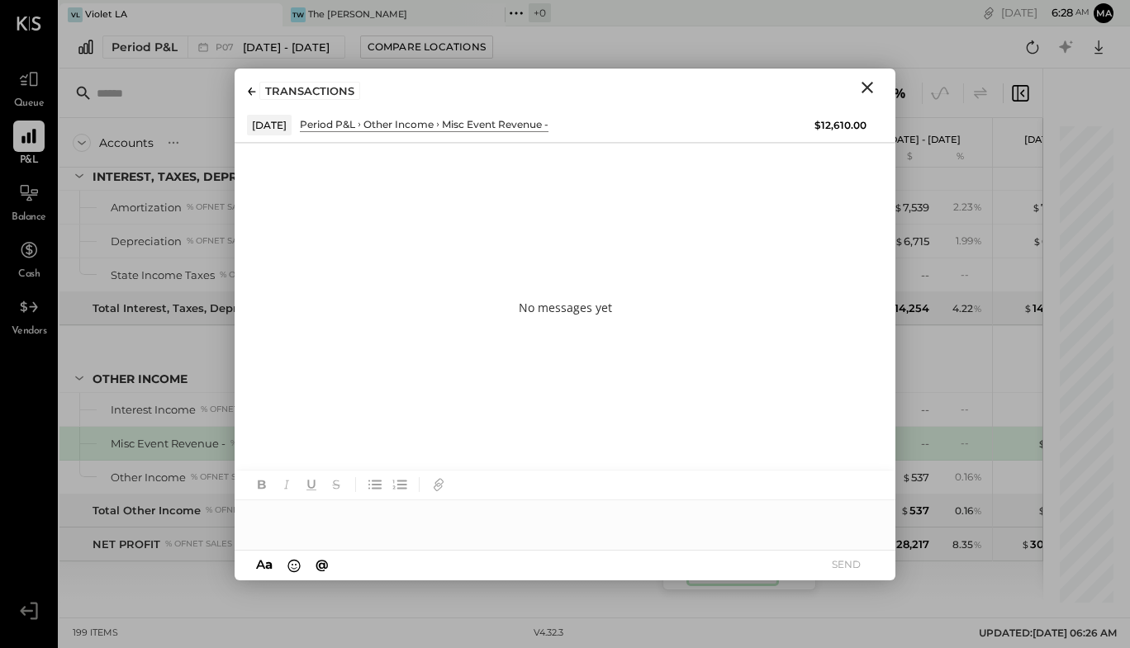
click at [440, 523] on div at bounding box center [565, 516] width 661 height 33
click at [865, 83] on icon "Close" at bounding box center [867, 88] width 20 height 20
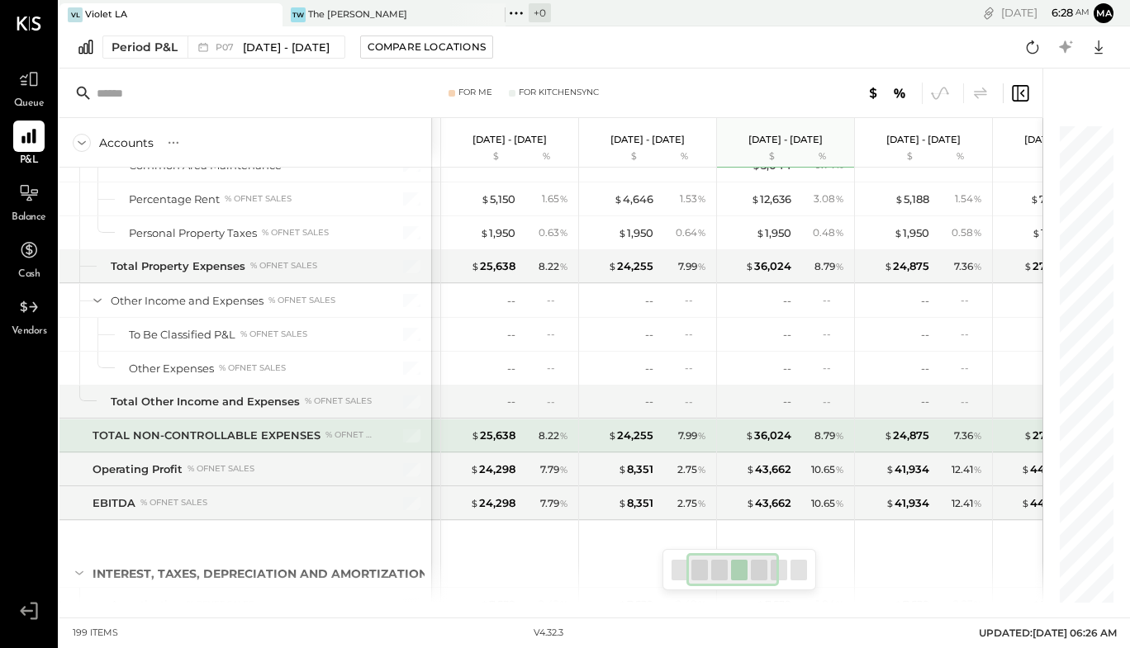
scroll to position [5252, 0]
